Goal: Information Seeking & Learning: Learn about a topic

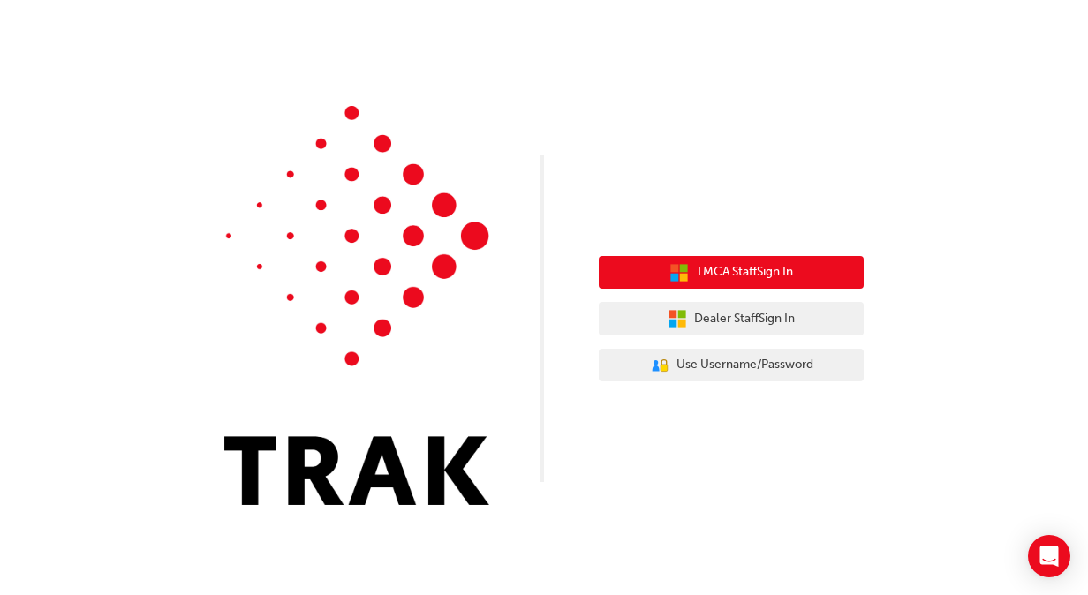
click at [779, 281] on span "TMCA Staff Sign In" at bounding box center [744, 272] width 97 height 20
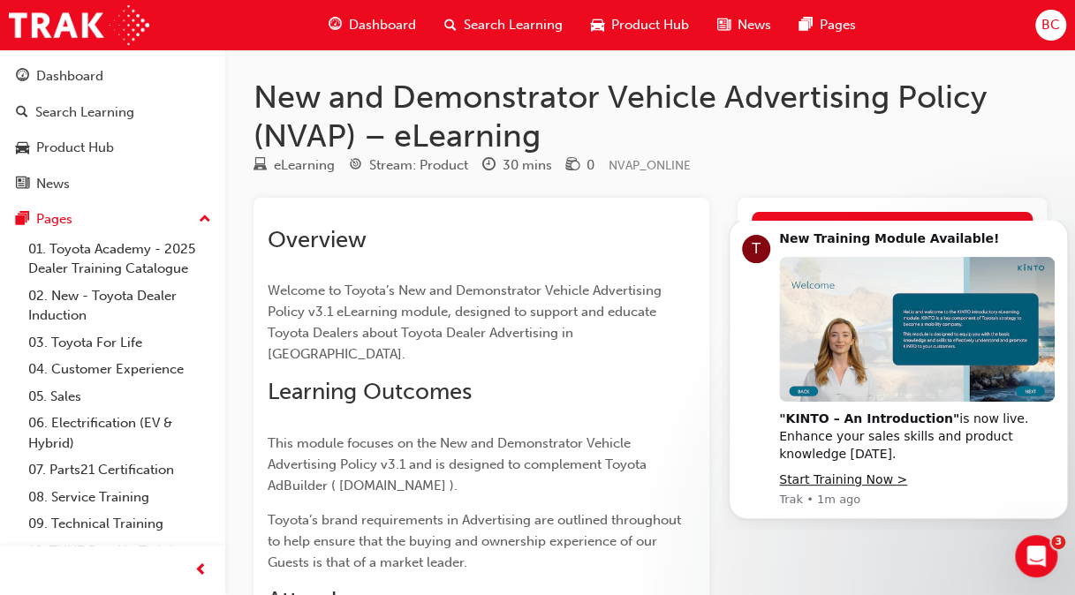
click at [397, 31] on span "Dashboard" at bounding box center [382, 25] width 67 height 20
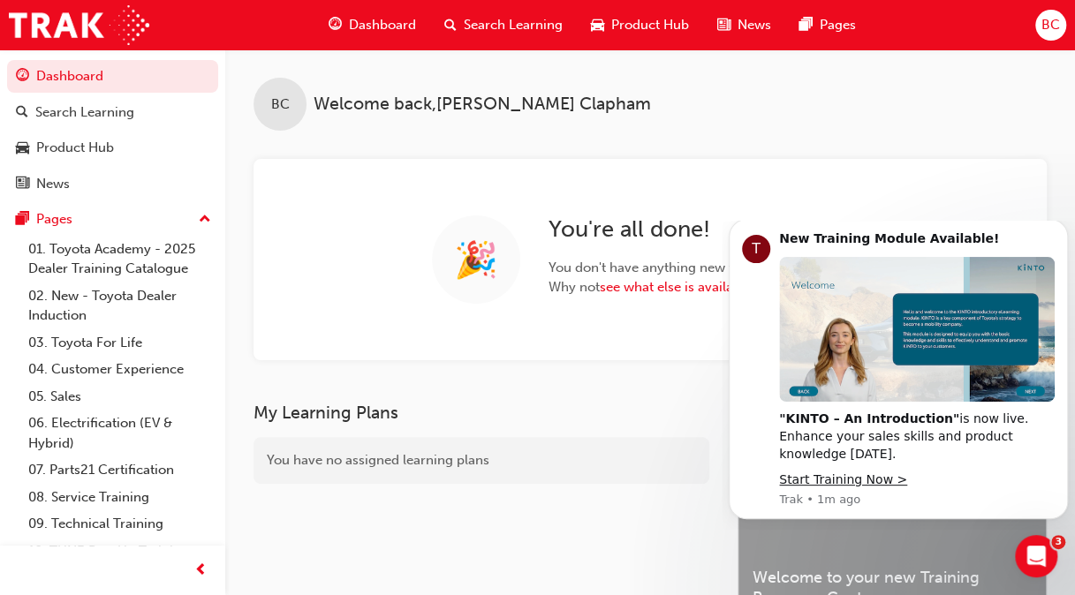
click at [982, 147] on div "BC Welcome back , Brittany Clapham 🎉 You ' re all done! You don ' t have anythi…" at bounding box center [649, 204] width 849 height 311
click at [1061, 230] on icon "Dismiss notification" at bounding box center [1063, 225] width 10 height 10
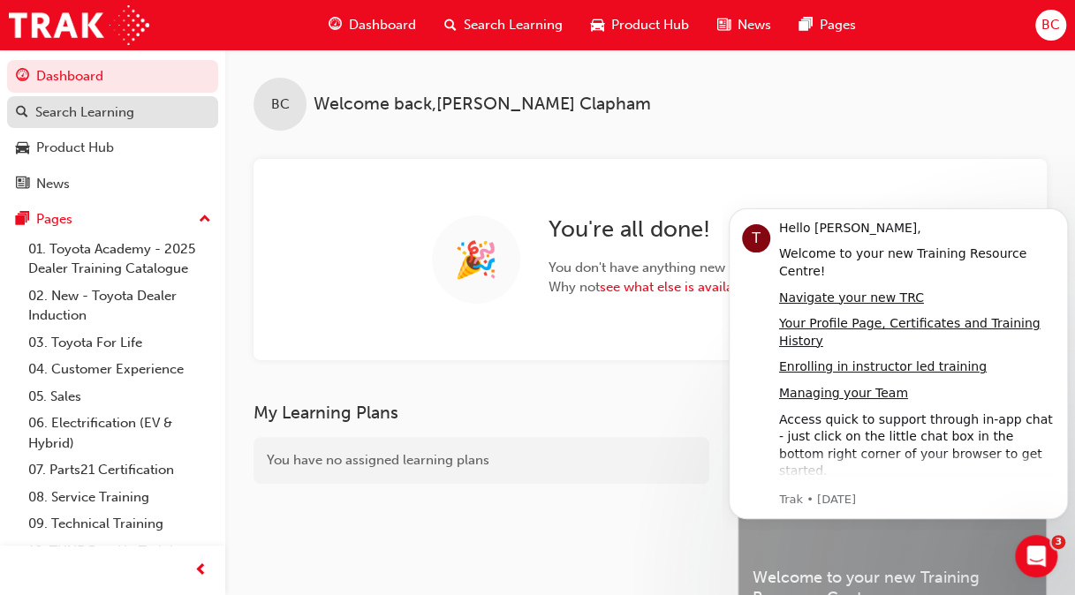
click at [104, 117] on div "Search Learning" at bounding box center [84, 112] width 99 height 20
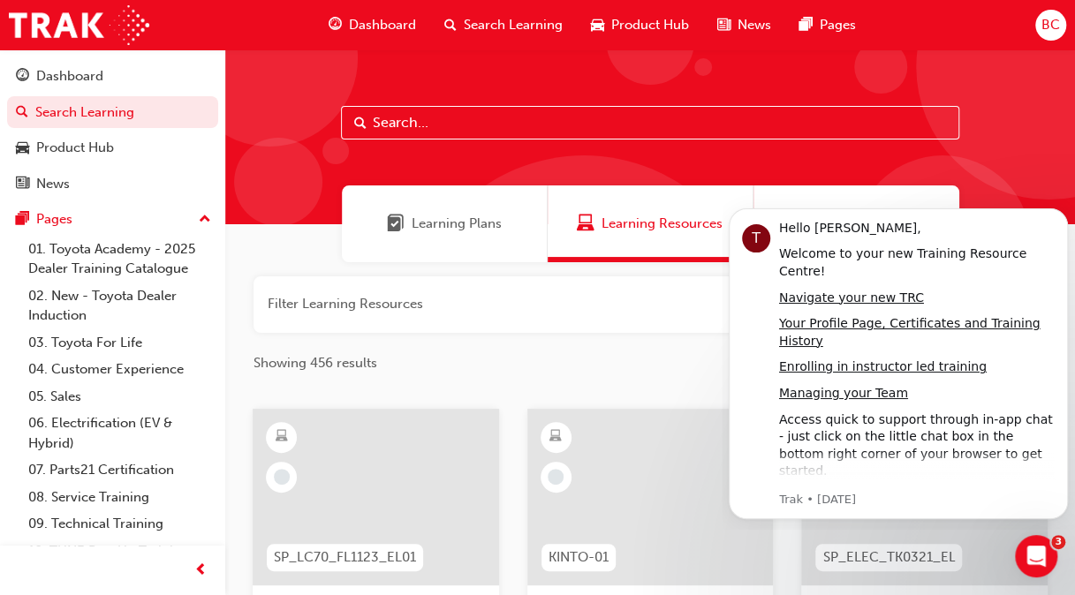
scroll to position [23, 0]
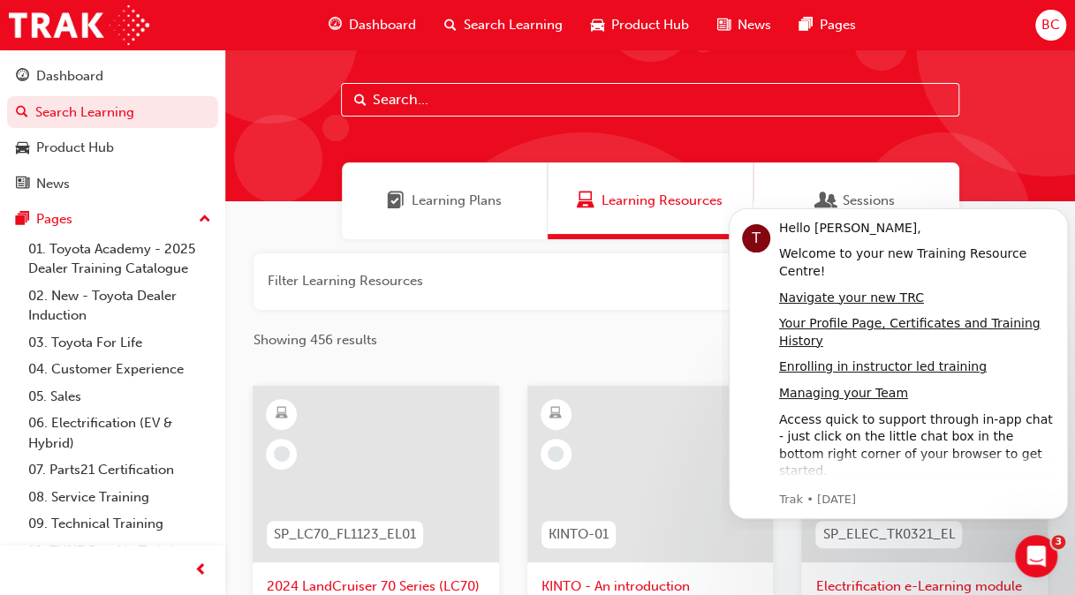
click at [525, 92] on input "text" at bounding box center [650, 100] width 618 height 34
type input "Marketing"
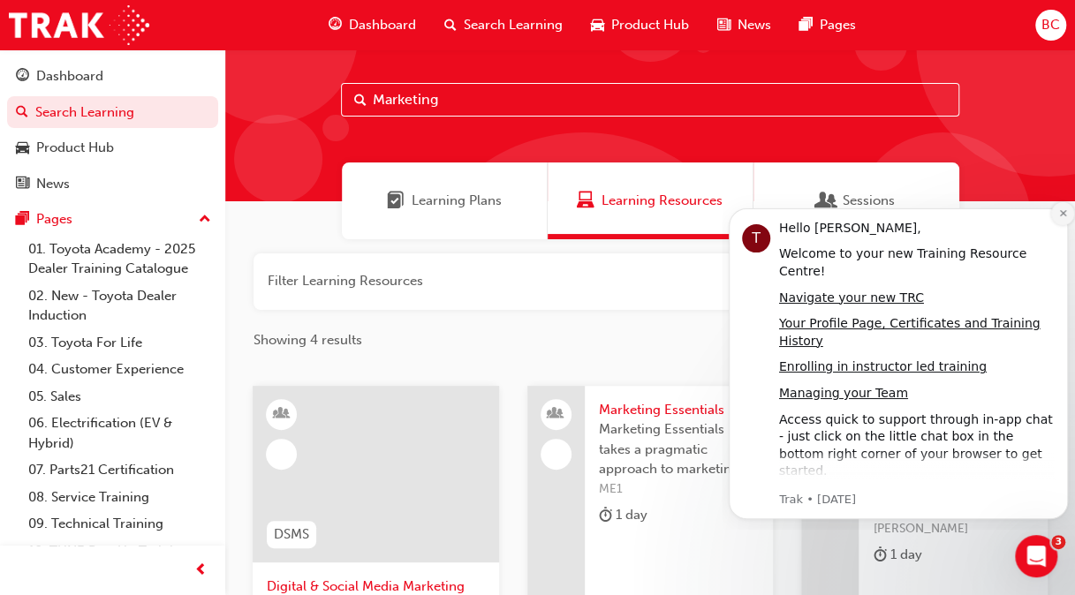
click at [1060, 221] on button "Dismiss notification" at bounding box center [1062, 213] width 23 height 23
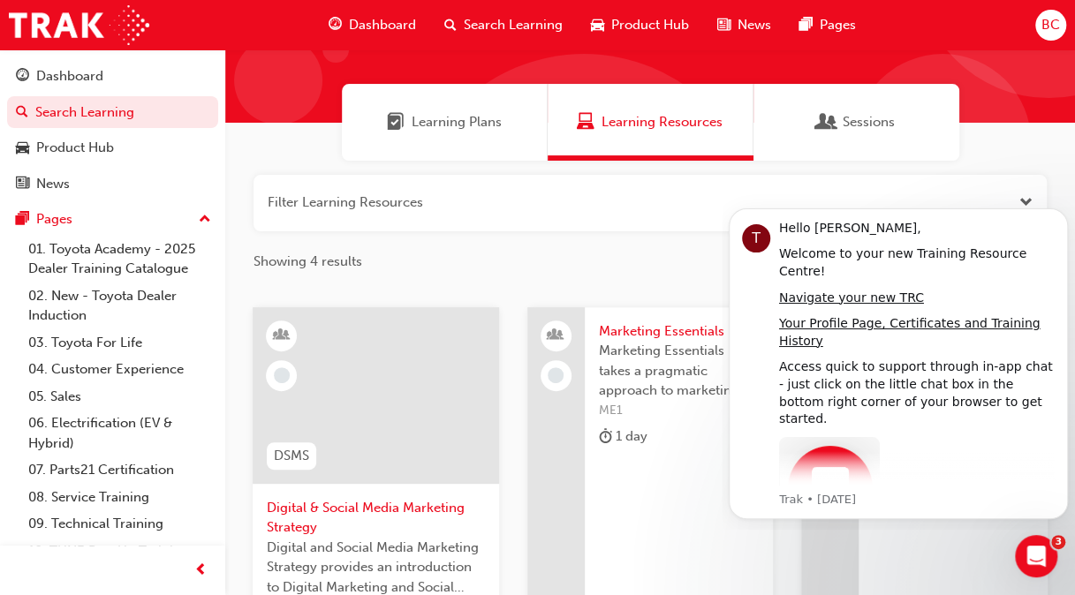
scroll to position [102, 0]
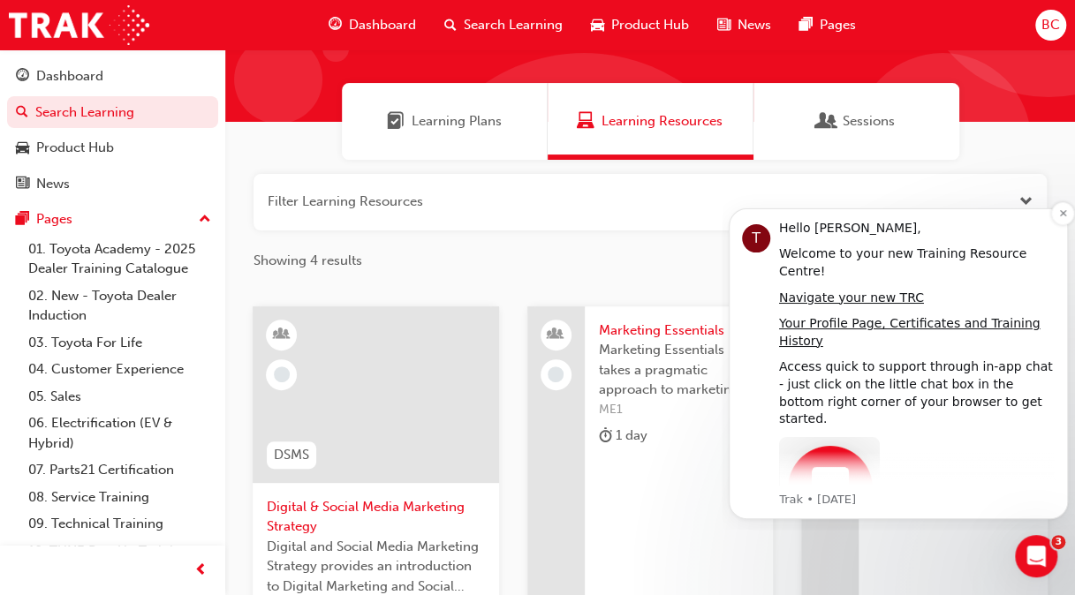
drag, startPoint x: 1403, startPoint y: 435, endPoint x: 1039, endPoint y: 244, distance: 411.1
click at [1062, 215] on icon "Dismiss notification" at bounding box center [1063, 213] width 10 height 10
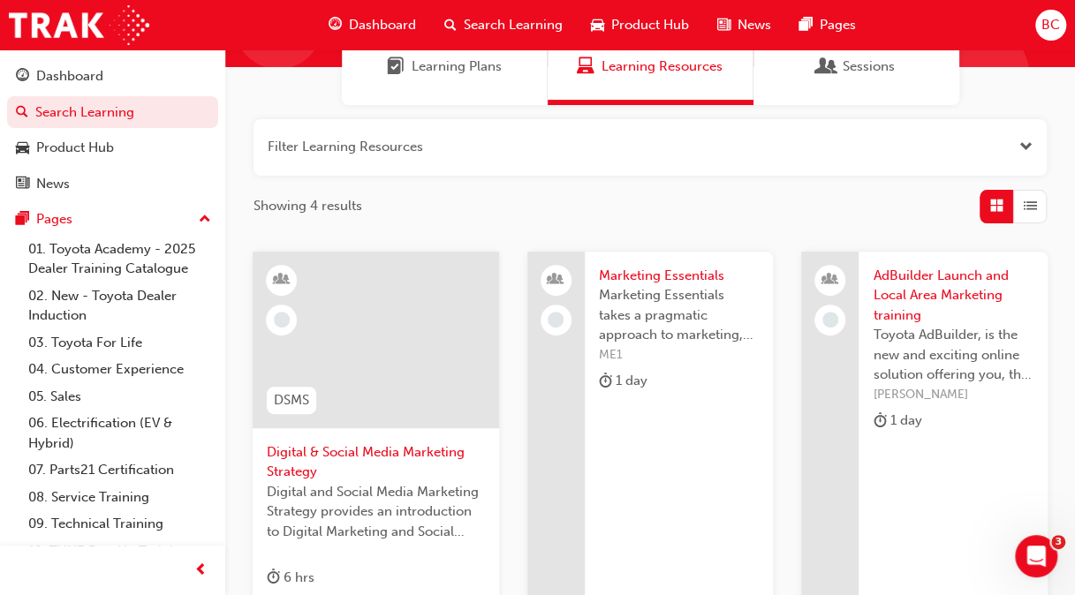
scroll to position [0, 0]
